Goal: Navigation & Orientation: Find specific page/section

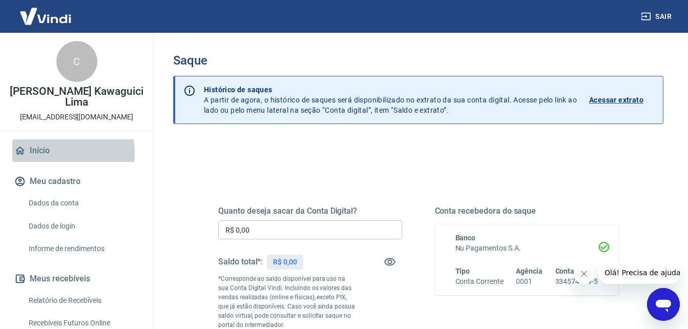
click at [36, 153] on link "Início" at bounding box center [76, 150] width 129 height 23
